Goal: Task Accomplishment & Management: Manage account settings

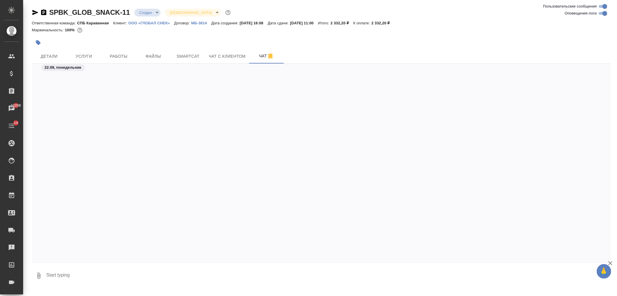
scroll to position [863, 0]
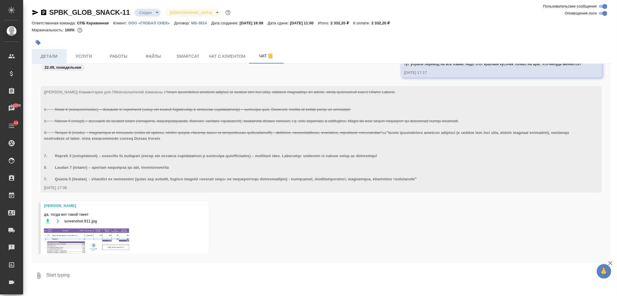
click at [55, 59] on span "Детали" at bounding box center [49, 56] width 28 height 7
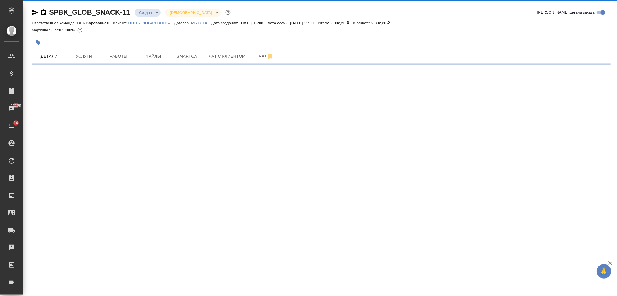
select select "RU"
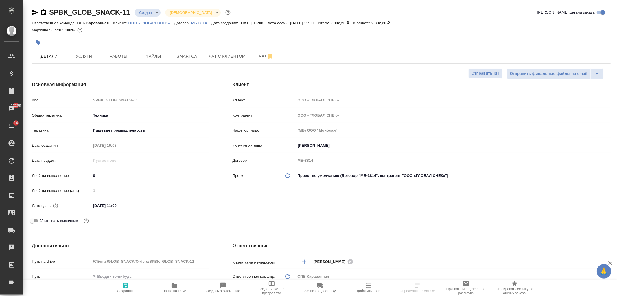
type textarea "x"
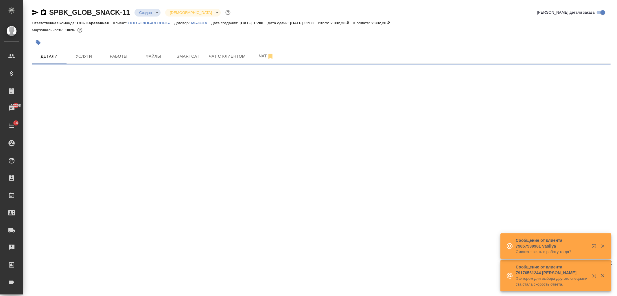
select select "RU"
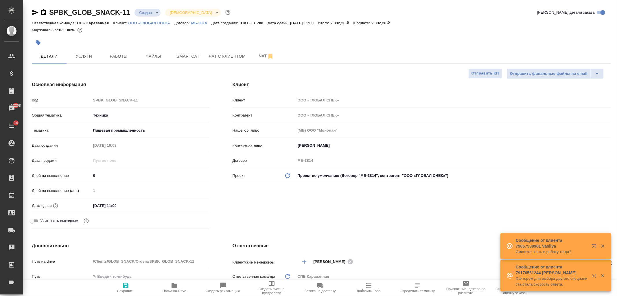
type textarea "x"
click at [362, 226] on div "Клиент Клиент ООО «ГЛОБАЛ СНЕК» Контрагент ООО «ГЛОБАЛ СНЕК» Наше юр. лицо (МБ)…" at bounding box center [421, 155] width 401 height 173
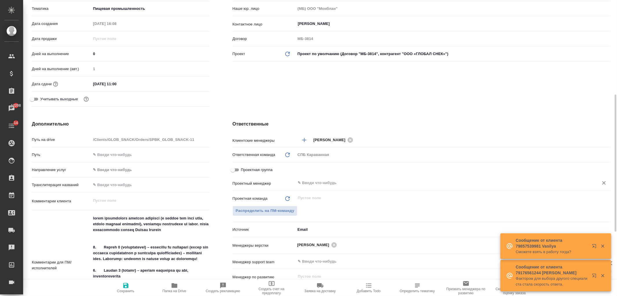
scroll to position [156, 0]
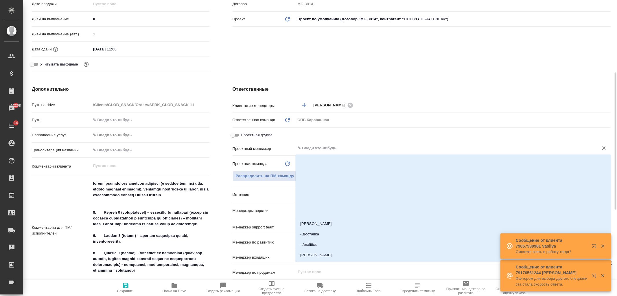
click at [313, 146] on input "text" at bounding box center [444, 147] width 292 height 7
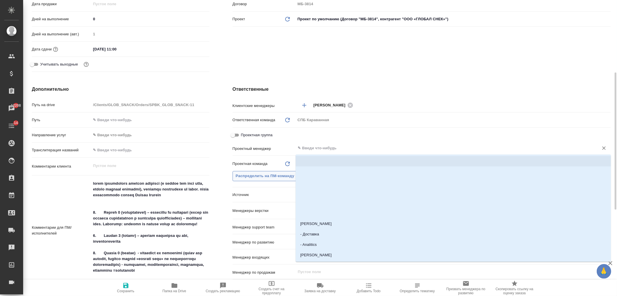
click at [273, 173] on span "Распределить на ПМ-команду" at bounding box center [265, 176] width 59 height 7
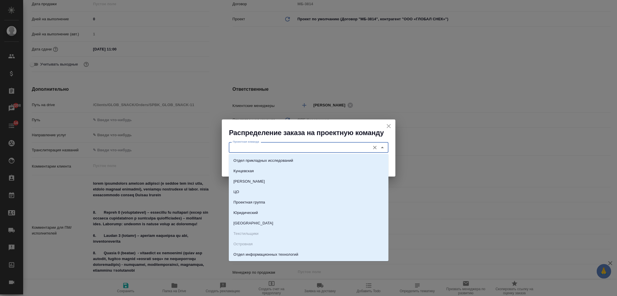
click at [267, 148] on input "Проектная команда" at bounding box center [299, 147] width 137 height 7
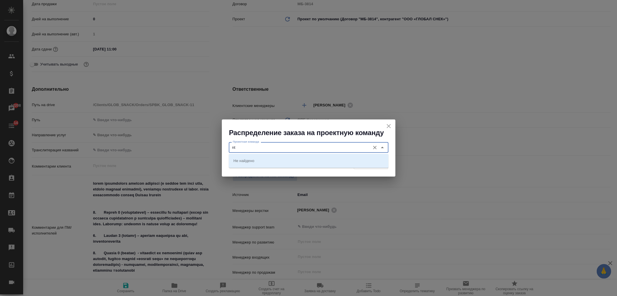
type input "n"
click at [287, 170] on li "Технический" at bounding box center [309, 171] width 160 height 10
type input "Технический"
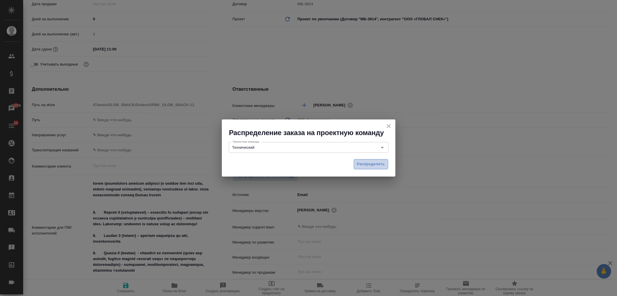
click at [360, 164] on span "Распределить" at bounding box center [371, 164] width 28 height 7
type textarea "x"
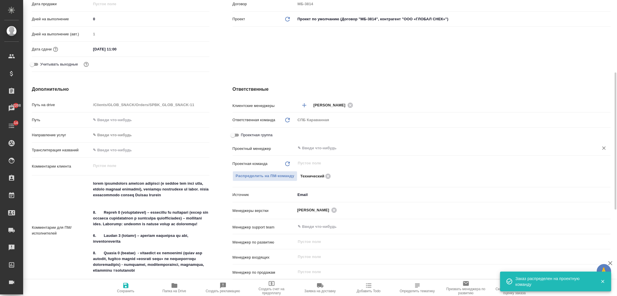
click at [324, 148] on input "text" at bounding box center [444, 147] width 292 height 7
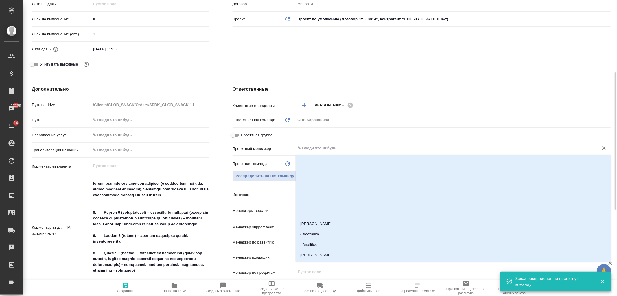
type input "И"
type textarea "x"
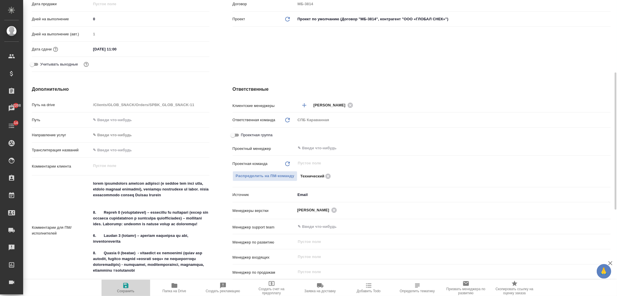
click at [125, 283] on icon "button" at bounding box center [125, 285] width 5 height 5
type textarea "x"
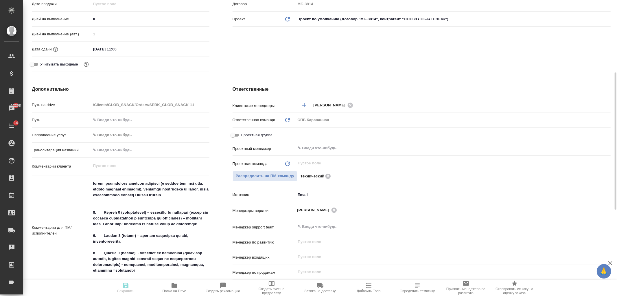
type textarea "x"
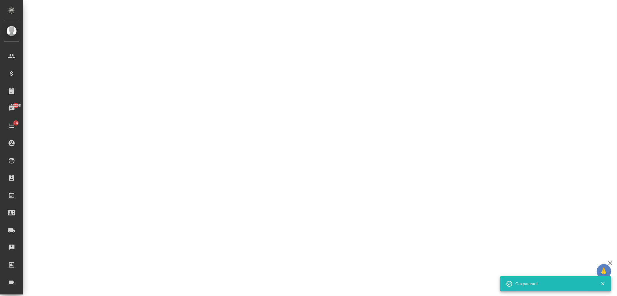
select select "RU"
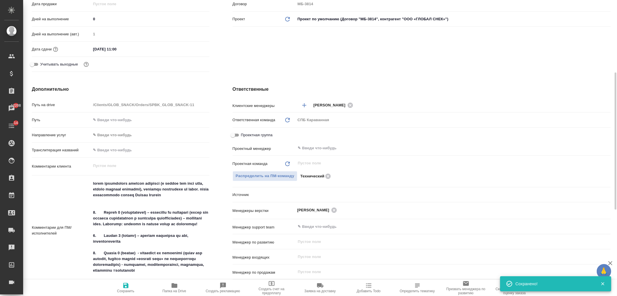
type textarea "x"
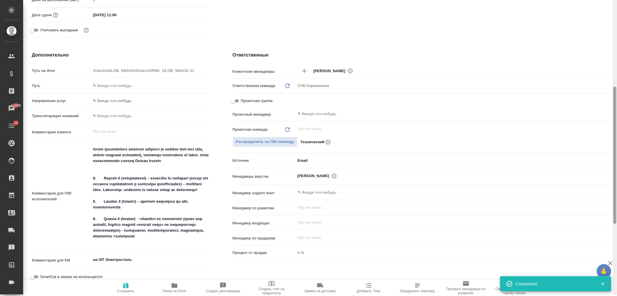
scroll to position [195, 0]
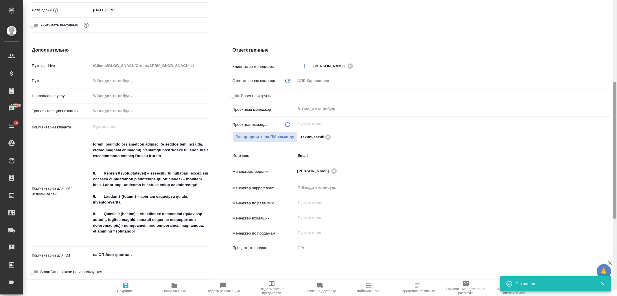
drag, startPoint x: 614, startPoint y: 206, endPoint x: 617, endPoint y: 224, distance: 18.5
click at [617, 224] on div at bounding box center [615, 142] width 4 height 296
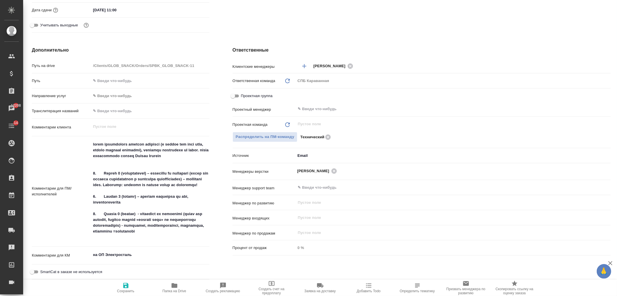
type textarea "x"
click at [151, 207] on textarea at bounding box center [150, 190] width 118 height 102
type textarea "прошу внимательно изучить комменты (в экселе они тоже есть, только немного нето…"
type textarea "x"
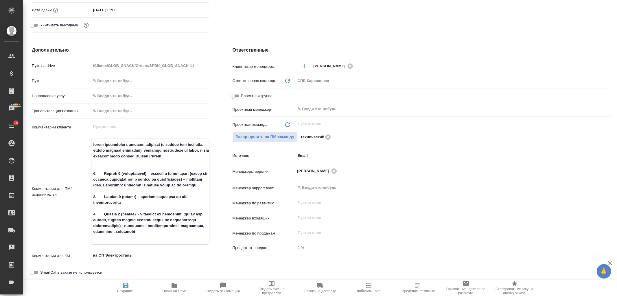
type textarea "x"
type textarea "прошу внимательно изучить комменты (в экселе они тоже есть, только немного нето…"
type textarea "x"
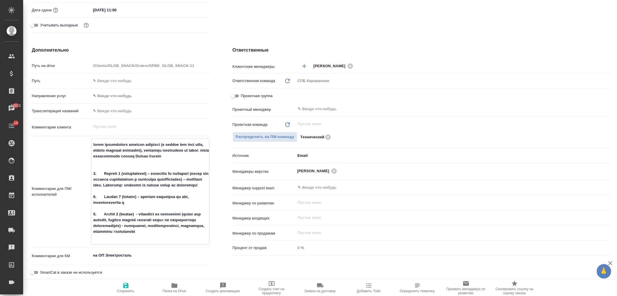
type textarea "прошу внимательно изучить комменты (в экселе они тоже есть, только немного нето…"
type textarea "x"
type textarea "прошу внимательно изучить комменты (в экселе они тоже есть, только немного нето…"
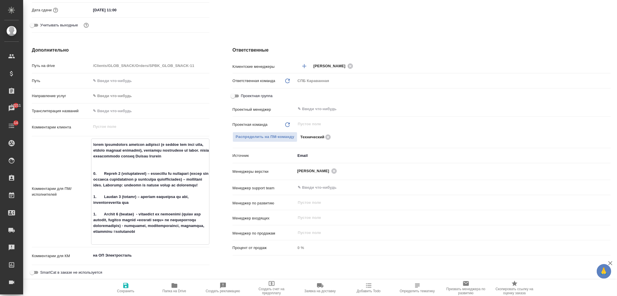
type textarea "x"
type textarea "прошу внимательно изучить комменты (в экселе они тоже есть, только немного нето…"
type textarea "x"
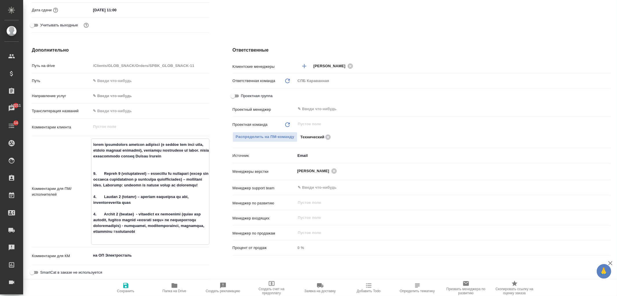
type textarea "x"
type textarea "прошу внимательно изучить комменты (в экселе они тоже есть, только немного нето…"
type textarea "x"
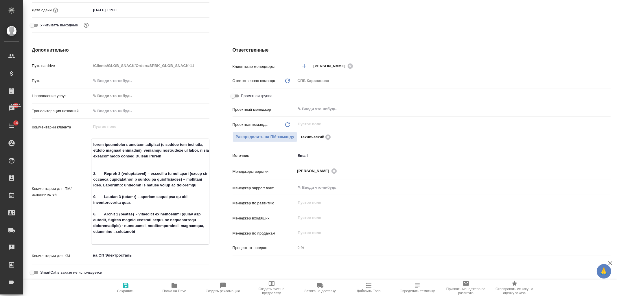
type textarea "x"
type textarea "прошу внимательно изучить комменты (в экселе они тоже есть, только немного нето…"
type textarea "x"
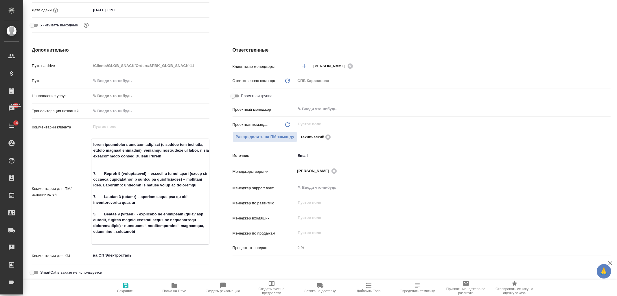
type textarea "прошу внимательно изучить комменты (в экселе они тоже есть, только немного нето…"
type textarea "x"
type textarea "прошу внимательно изучить комменты (в экселе они тоже есть, только немного нето…"
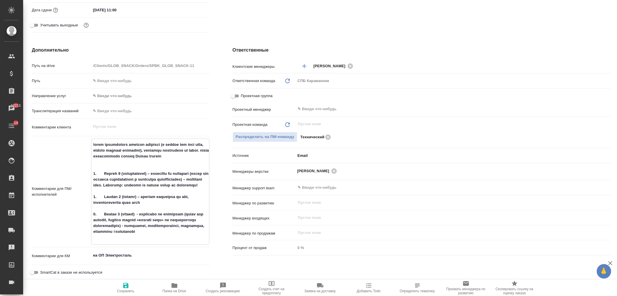
type textarea "x"
type textarea "прошу внимательно изучить комменты (в экселе они тоже есть, только немного нето…"
type textarea "x"
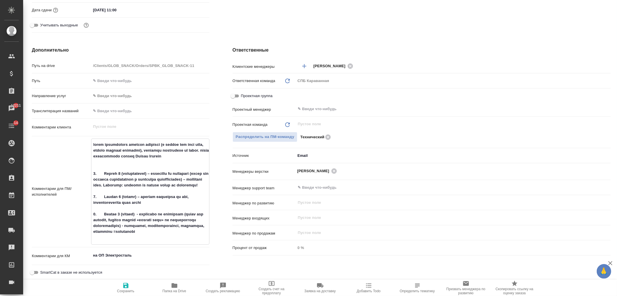
type textarea "x"
type textarea "прошу внимательно изучить комменты (в экселе они тоже есть, только немного нето…"
type textarea "x"
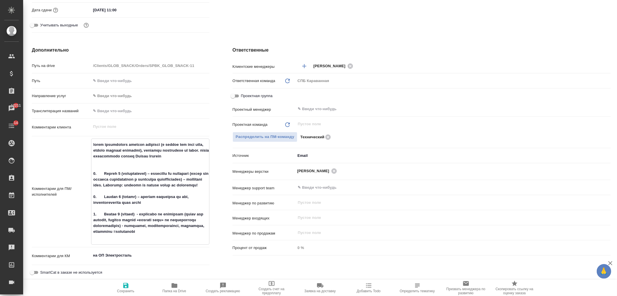
type textarea "x"
type textarea "прошу внимательно изучить комменты (в экселе они тоже есть, только немного нето…"
type textarea "x"
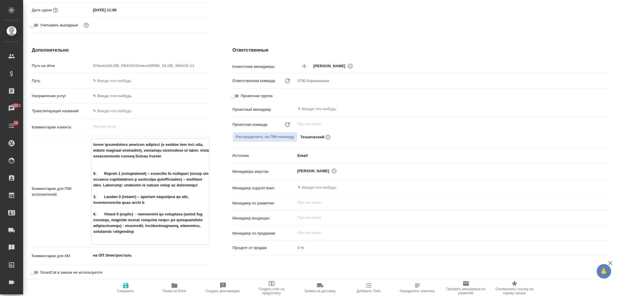
type textarea "x"
type textarea "прошу внимательно изучить комменты (в экселе они тоже есть, только немного нето…"
type textarea "x"
type textarea "прошу внимательно изучить комменты (в экселе они тоже есть, только немного нето…"
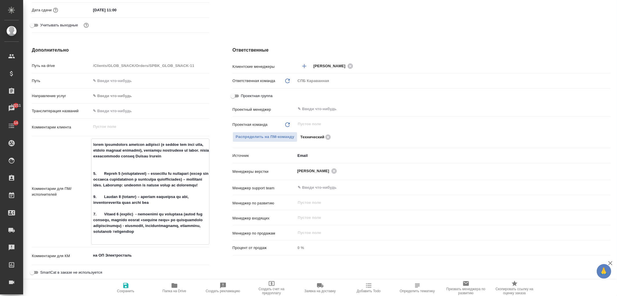
type textarea "x"
type textarea "прошу внимательно изучить комменты (в экселе они тоже есть, только немного нето…"
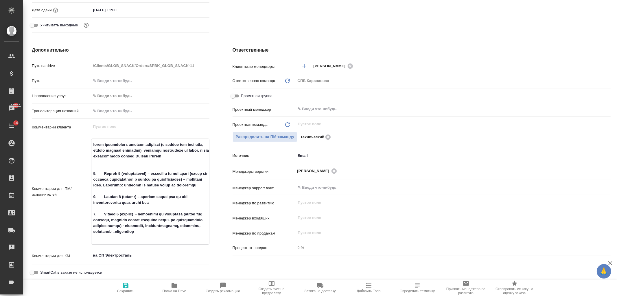
type textarea "x"
type textarea "прошу внимательно изучить комменты (в экселе они тоже есть, только немного нето…"
type textarea "x"
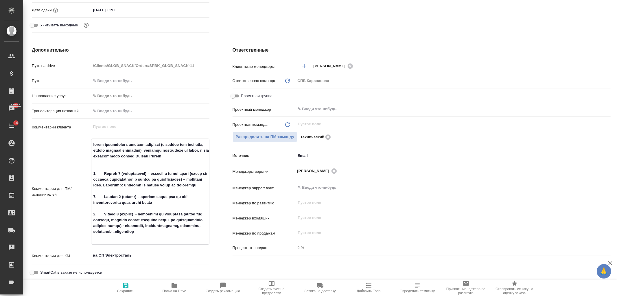
type textarea "x"
type textarea "прошу внимательно изучить комменты (в экселе они тоже есть, только немного нето…"
type textarea "x"
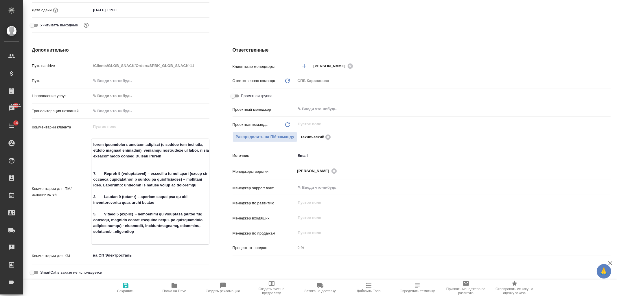
type textarea "прошу внимательно изучить комменты (в экселе они тоже есть, только немного нето…"
type textarea "x"
click at [122, 285] on icon "button" at bounding box center [125, 285] width 7 height 7
type textarea "x"
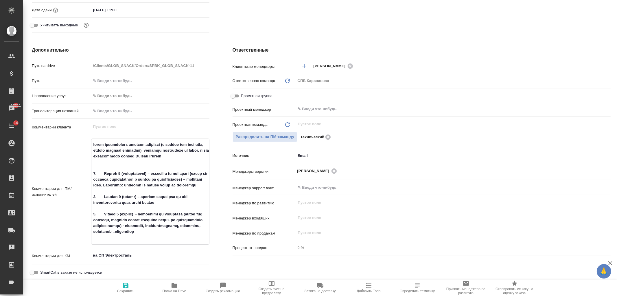
type textarea "x"
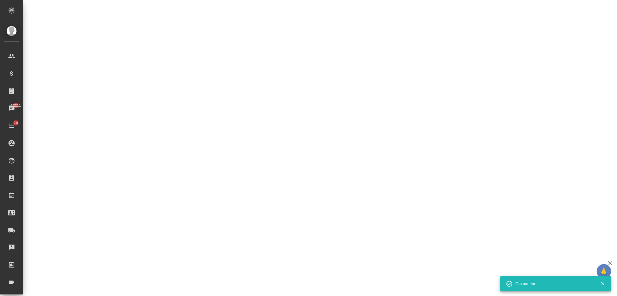
select select "RU"
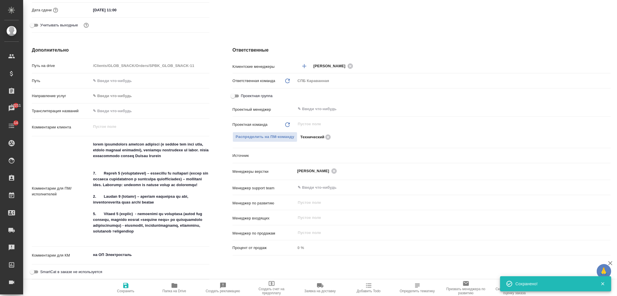
type textarea "x"
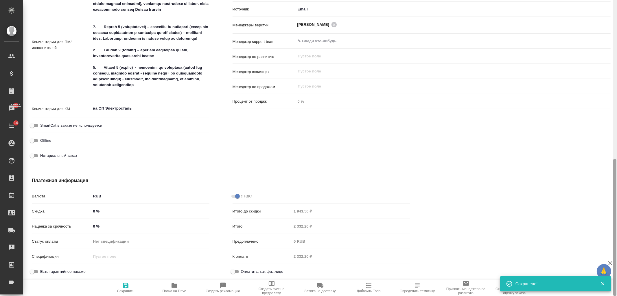
drag, startPoint x: 613, startPoint y: 226, endPoint x: 614, endPoint y: 215, distance: 11.0
click at [614, 215] on div at bounding box center [615, 148] width 4 height 296
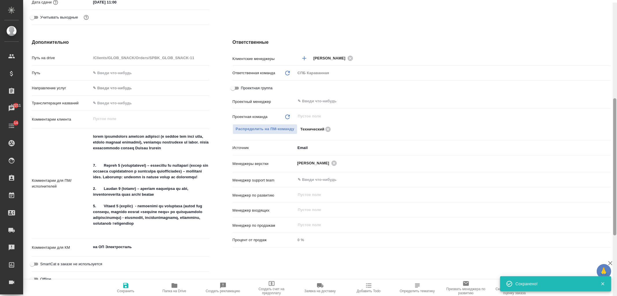
scroll to position [183, 0]
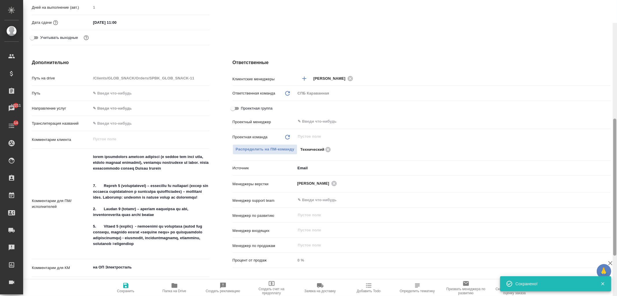
drag, startPoint x: 614, startPoint y: 230, endPoint x: 617, endPoint y: 157, distance: 73.9
click at [617, 157] on div at bounding box center [615, 171] width 4 height 296
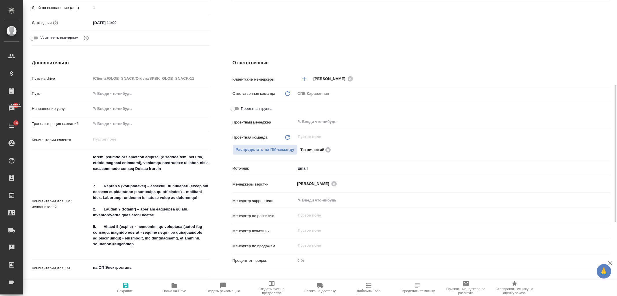
type textarea "x"
click at [204, 168] on textarea at bounding box center [150, 203] width 118 height 102
type textarea "прошу внимательно изучить комменты (в экселе они тоже есть, только немного нето…"
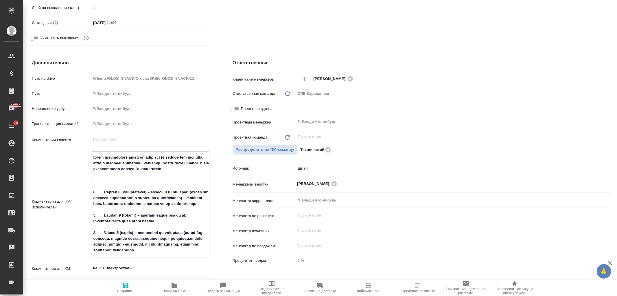
type textarea "x"
type textarea "прошу внимательно изучить комменты (в экселе они тоже есть, только немного нето…"
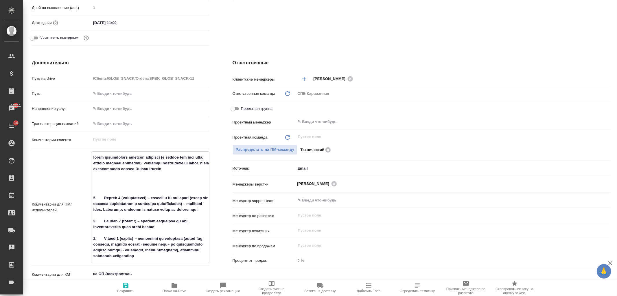
type textarea "x"
type textarea "прошу внимательно изучить комменты (в экселе они тоже есть, только немного нето…"
type textarea "x"
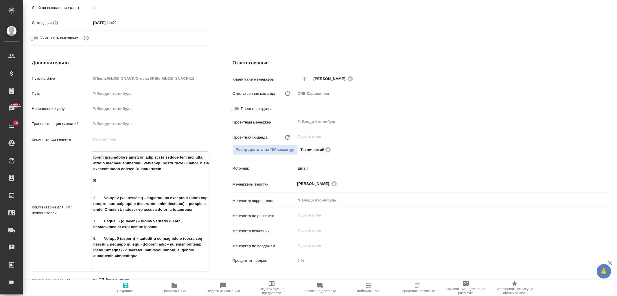
type textarea "x"
type textarea "прошу внимательно изучить комменты (в экселе они тоже есть, только немного нето…"
type textarea "x"
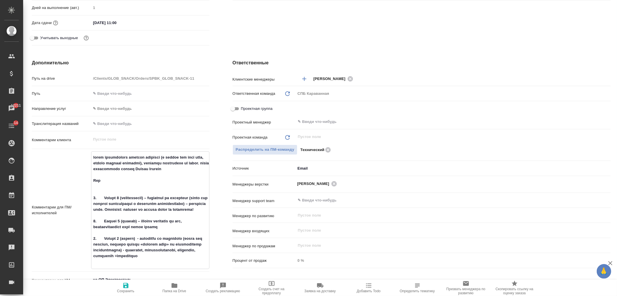
type textarea "x"
type textarea "прошу внимательно изучить комменты (в экселе они тоже есть, только немного нето…"
type textarea "x"
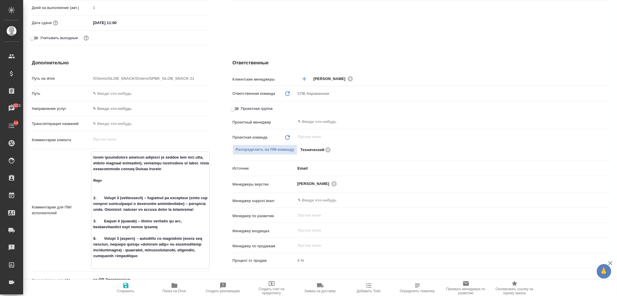
type textarea "прошу внимательно изучить комменты (в экселе они тоже есть, только немного нето…"
type textarea "x"
type textarea "прошу внимательно изучить комменты (в экселе они тоже есть, только немного нето…"
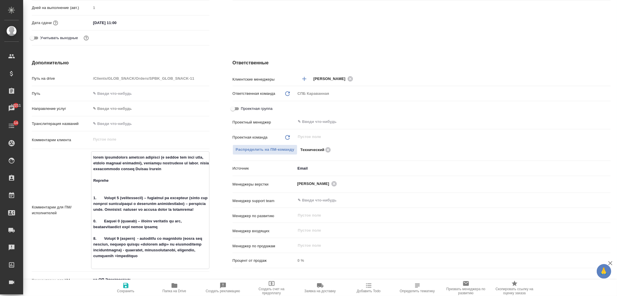
type textarea "x"
type textarea "прошу внимательно изучить комменты (в экселе они тоже есть, только немного нето…"
type textarea "x"
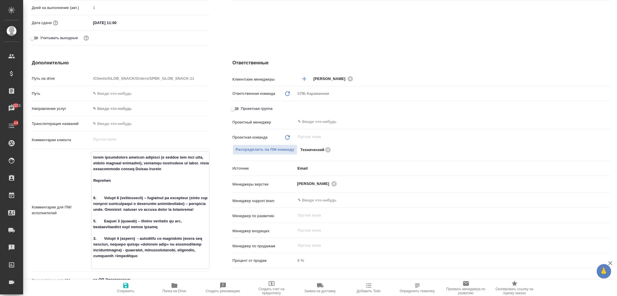
type textarea "x"
type textarea "прошу внимательно изучить комменты (в экселе они тоже есть, только немного нето…"
type textarea "x"
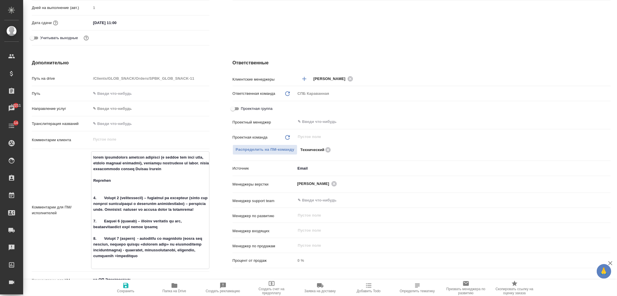
type textarea "x"
type textarea "прошу внимательно изучить комменты (в экселе они тоже есть, только немного нето…"
type textarea "x"
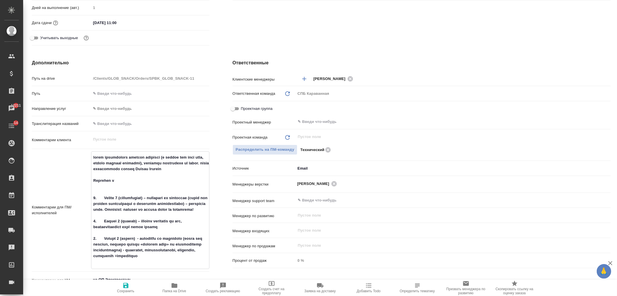
type textarea "прошу внимательно изучить комменты (в экселе они тоже есть, только немного нето…"
type textarea "x"
type textarea "прошу внимательно изучить комменты (в экселе они тоже есть, только немного нето…"
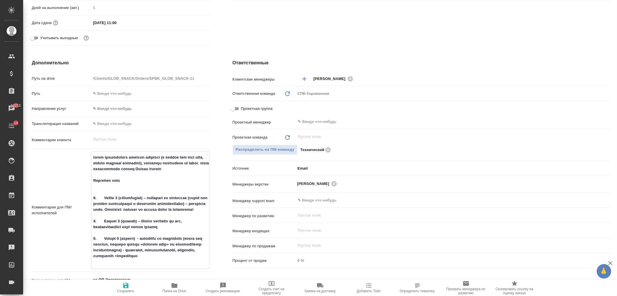
type textarea "x"
type textarea "прошу внимательно изучить комменты (в экселе они тоже есть, только немного нето…"
type textarea "x"
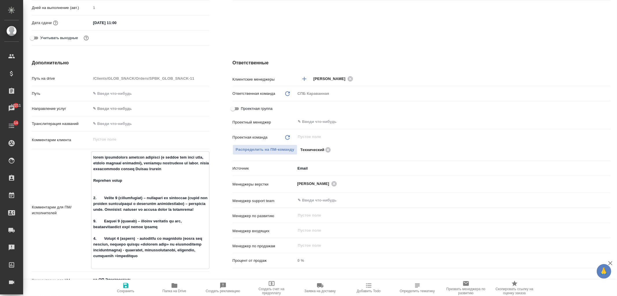
type textarea "x"
type textarea "прошу внимательно изучить комменты (в экселе они тоже есть, только немного нето…"
type textarea "x"
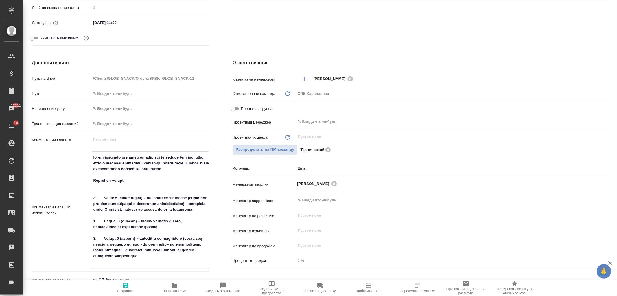
type textarea "x"
type textarea "прошу внимательно изучить комменты (в экселе они тоже есть, только немного нето…"
type textarea "x"
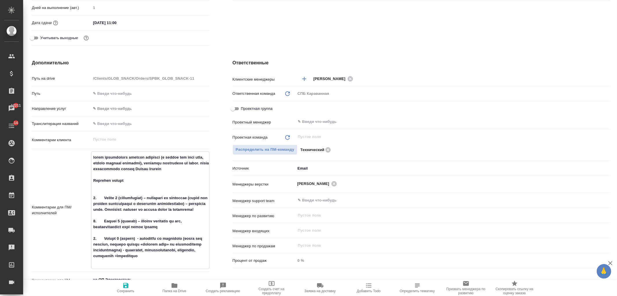
type textarea "прошу внимательно изучить комменты (в экселе они тоже есть, только немного нето…"
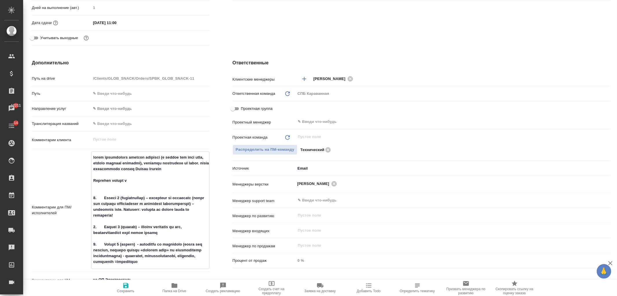
type textarea "x"
type textarea "прошу внимательно изучить комменты (в экселе они тоже есть, только немного нето…"
type textarea "x"
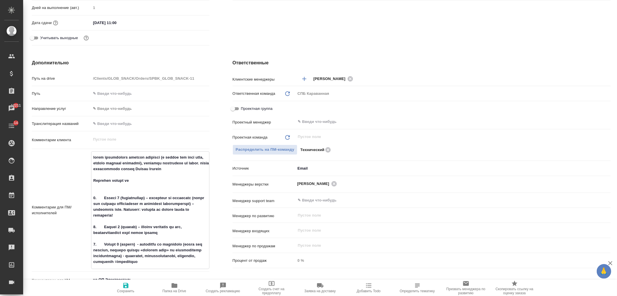
type textarea "x"
type textarea "прошу внимательно изучить комменты (в экселе они тоже есть, только немного нето…"
type textarea "x"
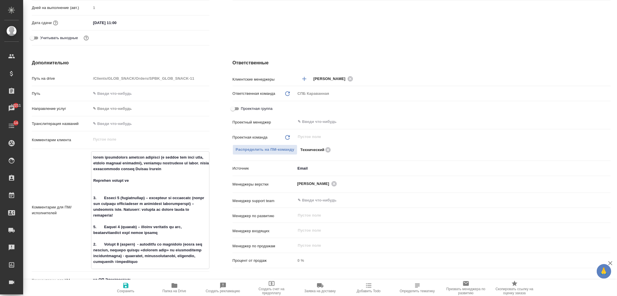
type textarea "x"
type textarea "прошу внимательно изучить комменты (в экселе они тоже есть, только немного нето…"
type textarea "x"
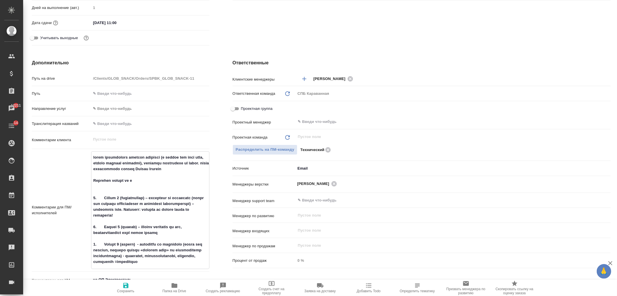
type textarea "прошу внимательно изучить комменты (в экселе они тоже есть, только немного нето…"
type textarea "x"
type textarea "прошу внимательно изучить комменты (в экселе они тоже есть, только немного нето…"
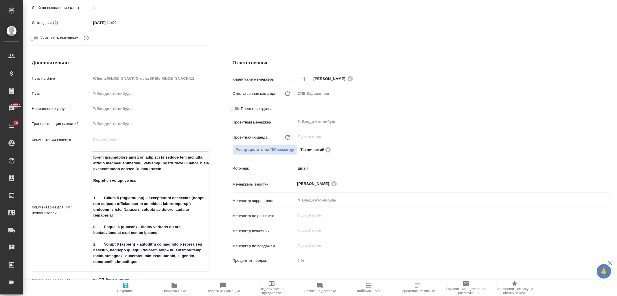
type textarea "x"
type textarea "прошу внимательно изучить комменты (в экселе они тоже есть, только немного нето…"
type textarea "x"
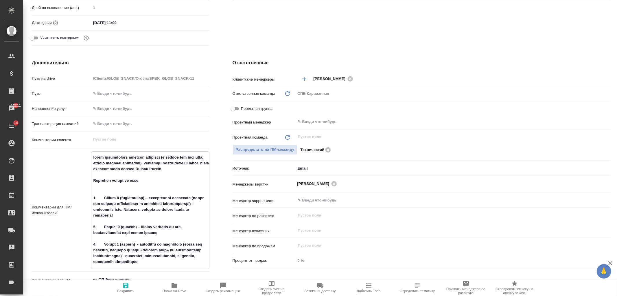
type textarea "x"
type textarea "прошу внимательно изучить комменты (в экселе они тоже есть, только немного нето…"
type textarea "x"
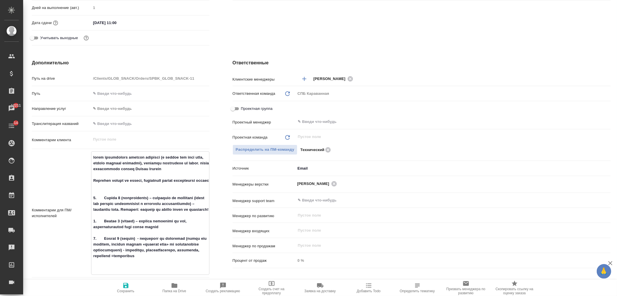
click at [120, 282] on span "Сохранить" at bounding box center [126, 287] width 42 height 11
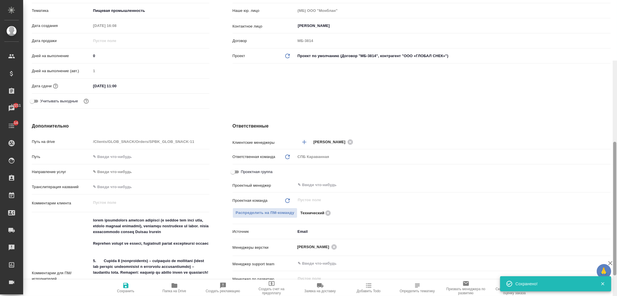
scroll to position [0, 0]
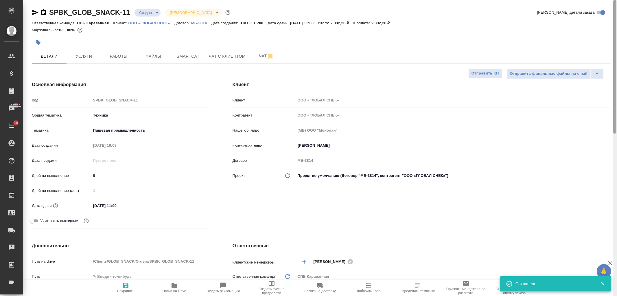
drag, startPoint x: 617, startPoint y: 210, endPoint x: 578, endPoint y: 51, distance: 164.1
click at [617, 50] on div at bounding box center [615, 66] width 3 height 133
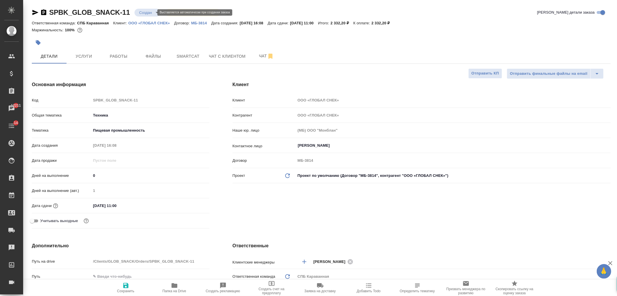
click at [148, 12] on body "🙏 .cls-1 fill:#fff; AWATERA Ivanova Arina Клиенты Спецификации Заказы 12211 Чат…" at bounding box center [308, 148] width 617 height 296
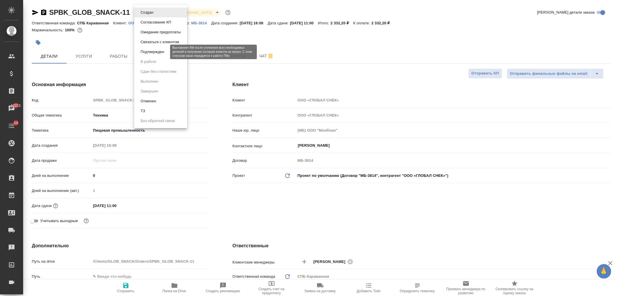
click at [162, 50] on button "Подтвержден" at bounding box center [152, 52] width 27 height 6
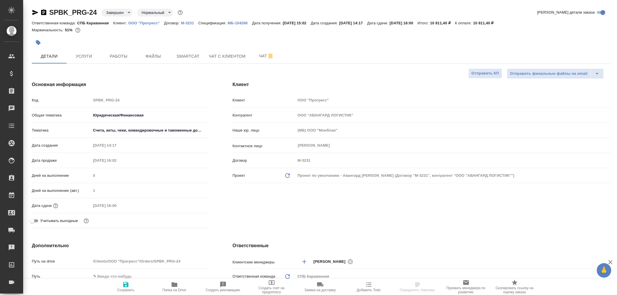
select select "RU"
type textarea "x"
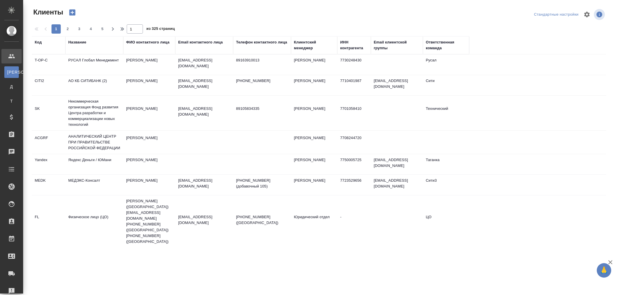
select select "RU"
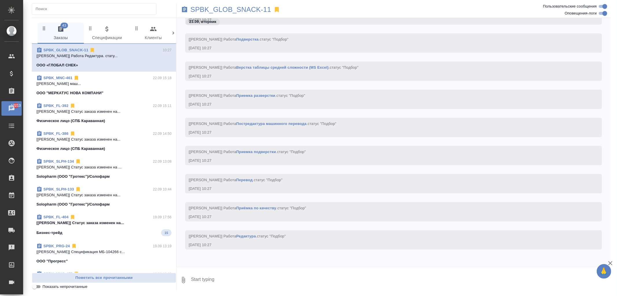
scroll to position [1219, 0]
click at [246, 10] on p "SPBK_GLOB_SNACK-11" at bounding box center [230, 10] width 81 height 6
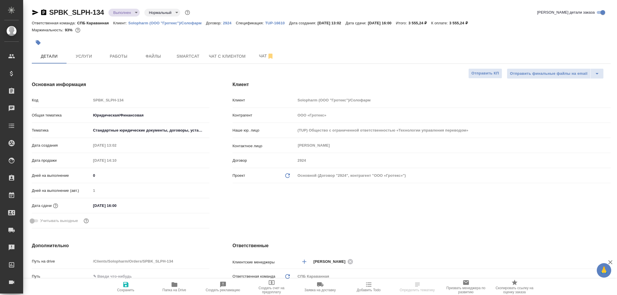
select select "RU"
type textarea "x"
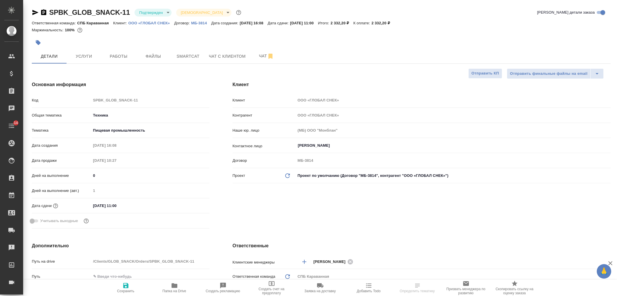
select select "RU"
click at [369, 203] on div "Клиент Клиент ООО «ГЛОБАЛ СНЕК» Контрагент ООО «ГЛОБАЛ СНЕК» Наше юр. лицо (МБ)…" at bounding box center [421, 155] width 401 height 173
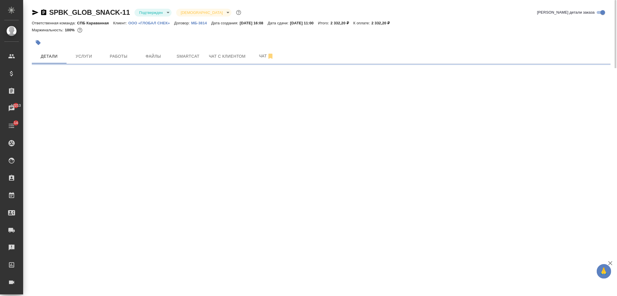
select select "RU"
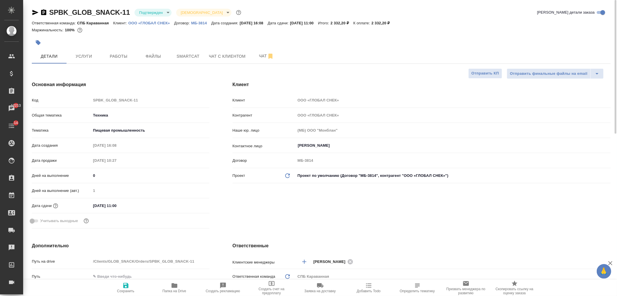
type textarea "x"
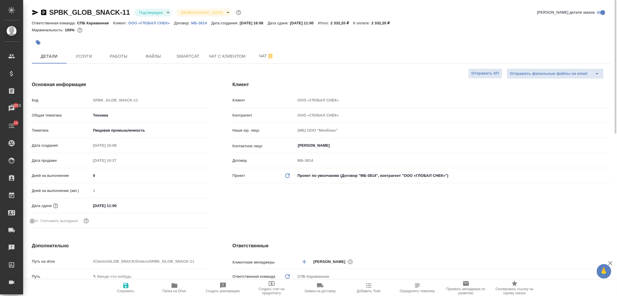
type textarea "x"
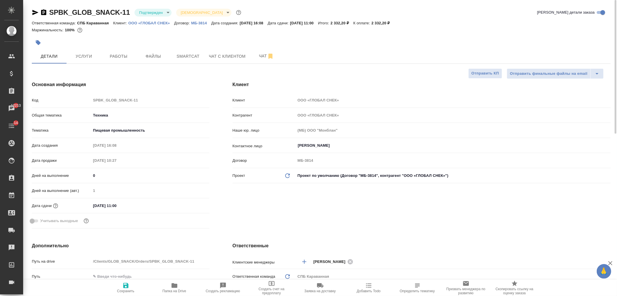
type textarea "x"
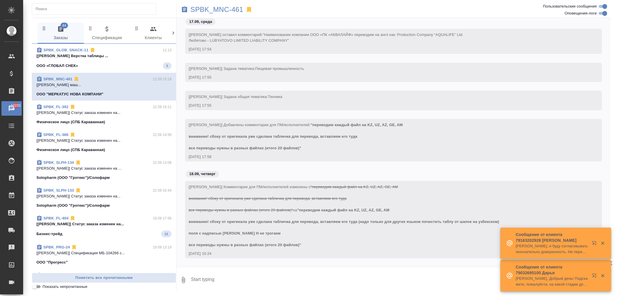
scroll to position [3680, 0]
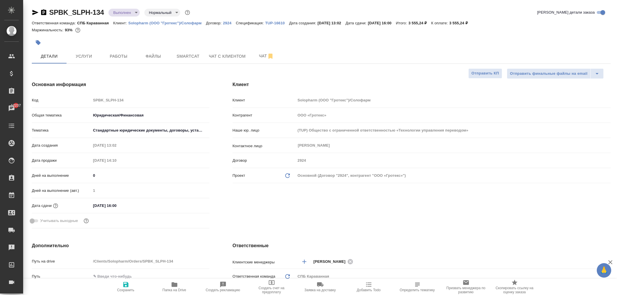
select select "RU"
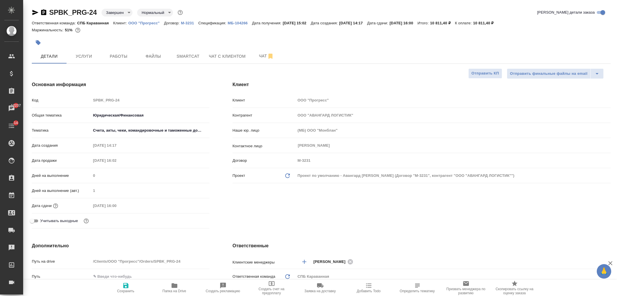
select select "RU"
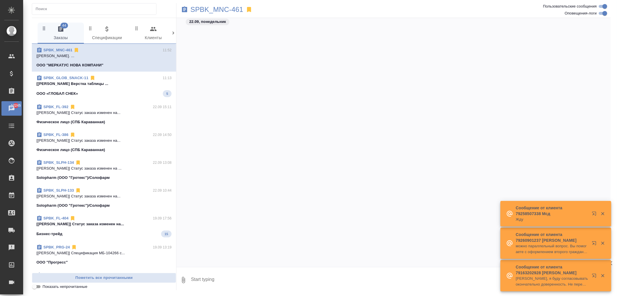
scroll to position [3719, 0]
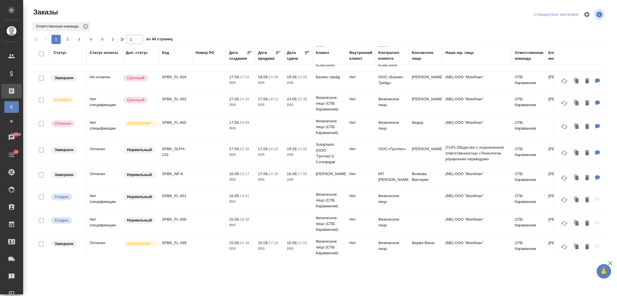
scroll to position [159, 0]
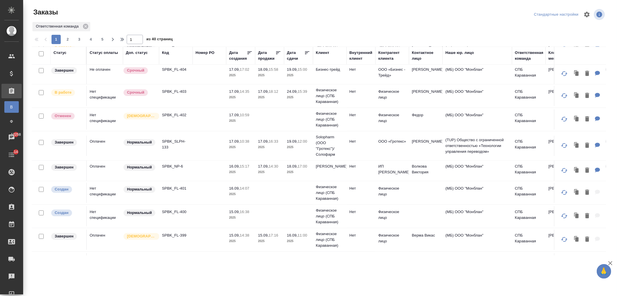
click at [190, 145] on td "SPBK_SLPH-133" at bounding box center [176, 145] width 34 height 20
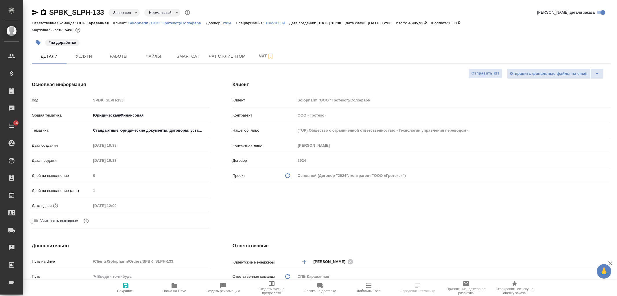
select select "RU"
type input "[PERSON_NAME]"
type input "Комаров Роман"
click at [174, 291] on span "Папка на Drive" at bounding box center [175, 291] width 24 height 4
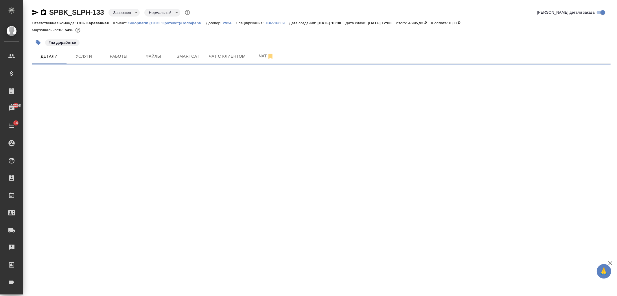
select select "RU"
